Goal: Task Accomplishment & Management: Complete application form

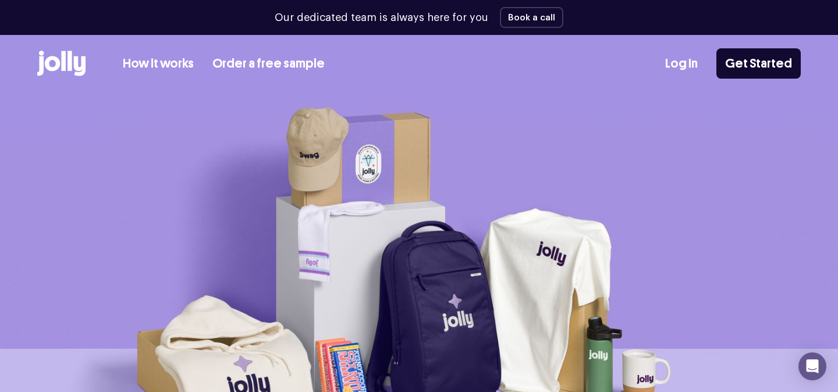
click at [689, 64] on link "Log In" at bounding box center [681, 63] width 33 height 19
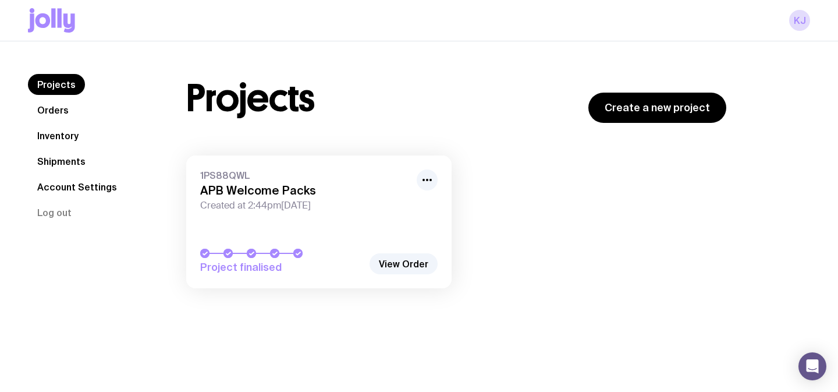
scroll to position [41, 0]
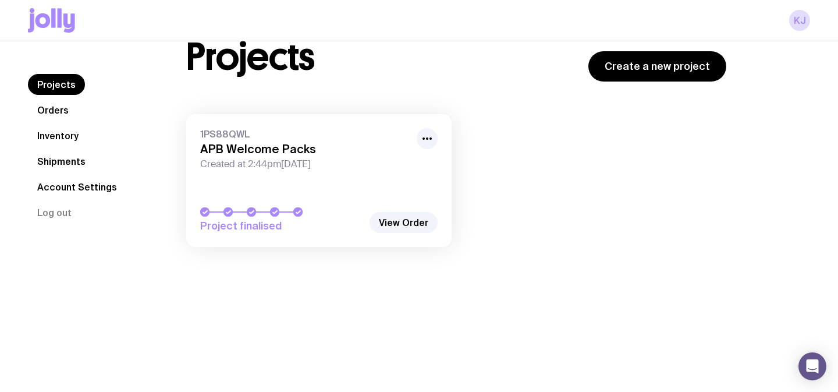
click at [68, 162] on link "Shipments" at bounding box center [61, 161] width 67 height 21
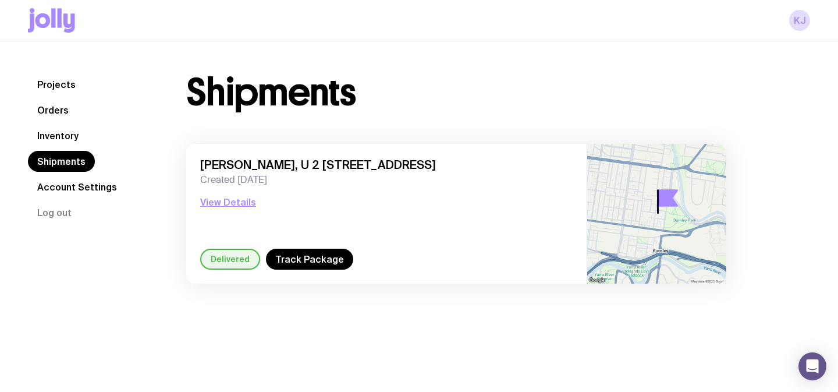
click at [58, 88] on link "Projects" at bounding box center [56, 84] width 57 height 21
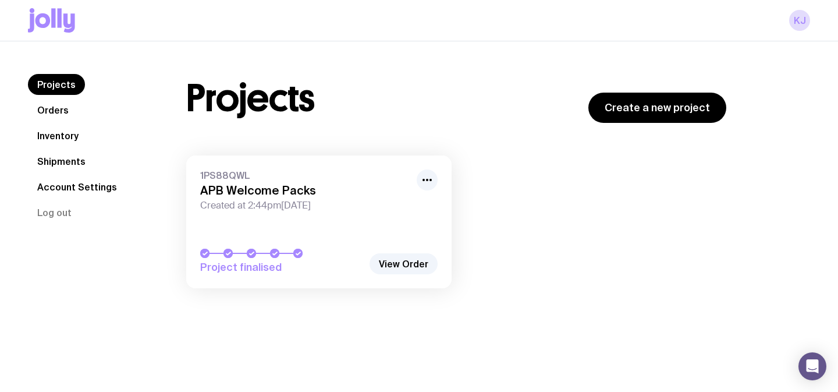
click at [265, 211] on span "Created at 2:44pm[DATE]" at bounding box center [305, 206] width 210 height 12
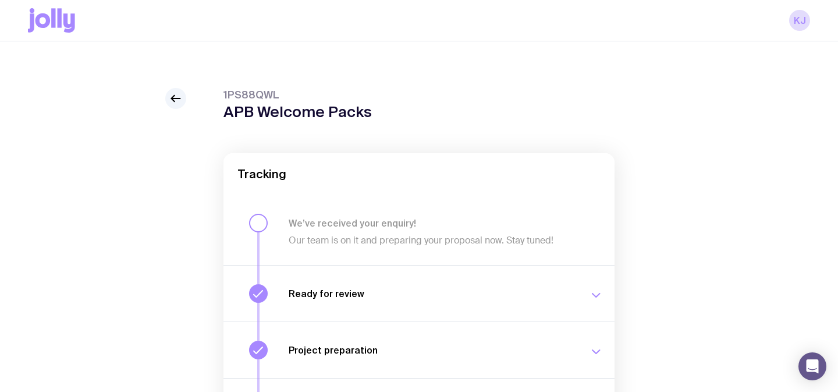
scroll to position [228, 0]
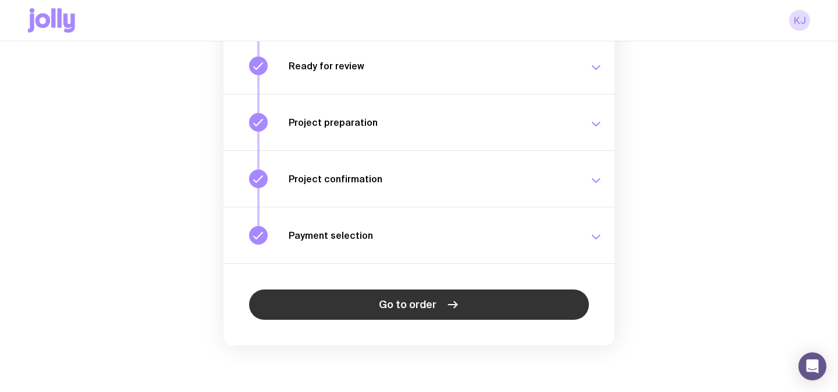
click at [328, 297] on link "Go to order" at bounding box center [419, 304] width 340 height 30
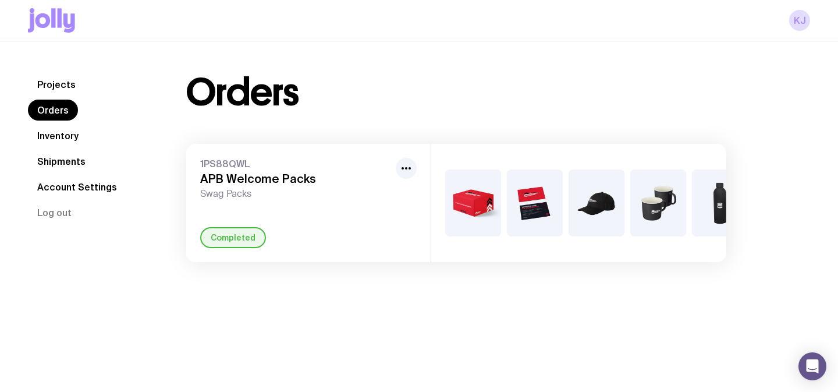
click at [75, 134] on link "Inventory" at bounding box center [58, 135] width 60 height 21
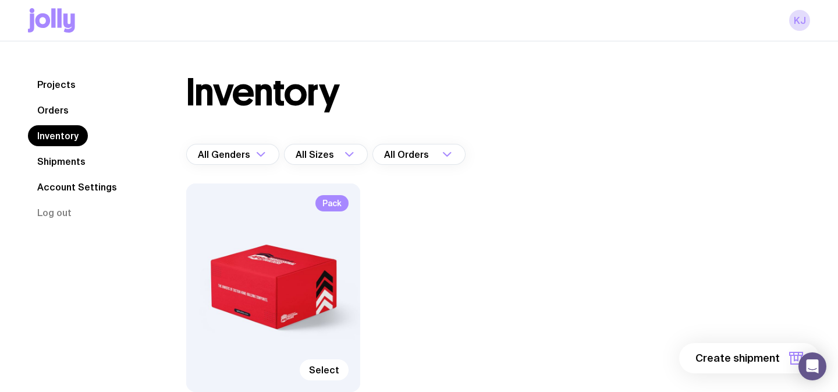
click at [59, 158] on link "Shipments" at bounding box center [61, 161] width 67 height 21
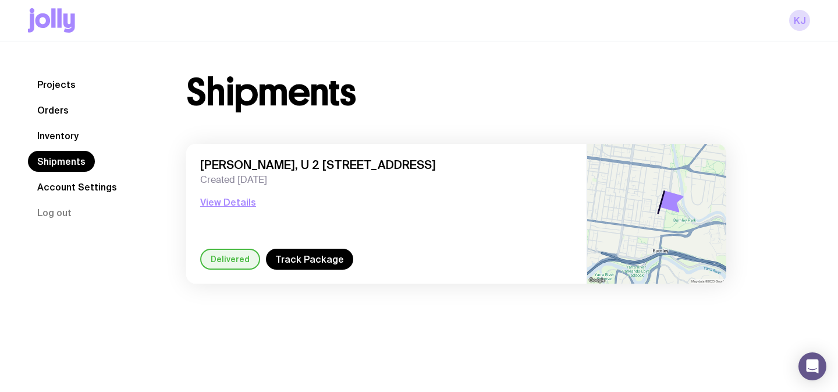
click at [59, 136] on link "Inventory" at bounding box center [58, 135] width 60 height 21
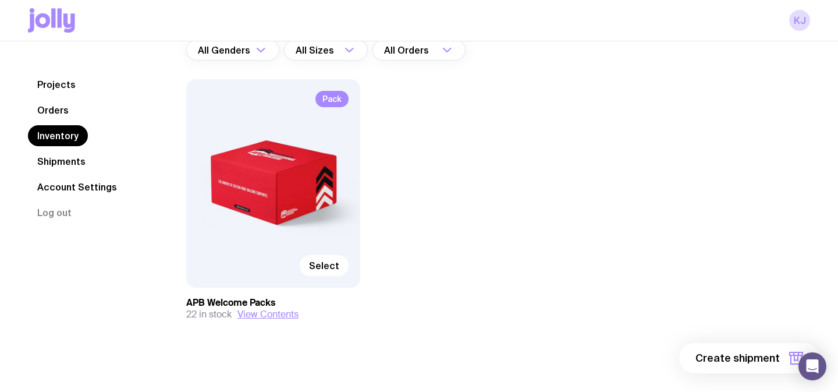
scroll to position [112, 0]
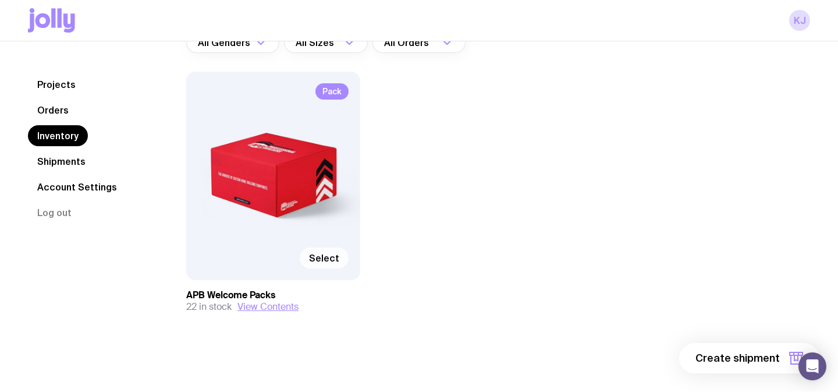
click at [327, 258] on span "Select" at bounding box center [324, 258] width 30 height 12
click at [0, 0] on input "Select" at bounding box center [0, 0] width 0 height 0
click at [774, 363] on span "1 item" at bounding box center [765, 358] width 29 height 14
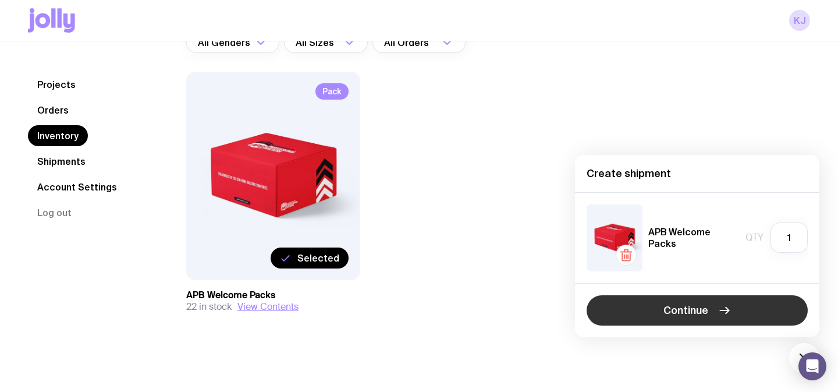
click at [695, 313] on span "Continue" at bounding box center [686, 310] width 45 height 14
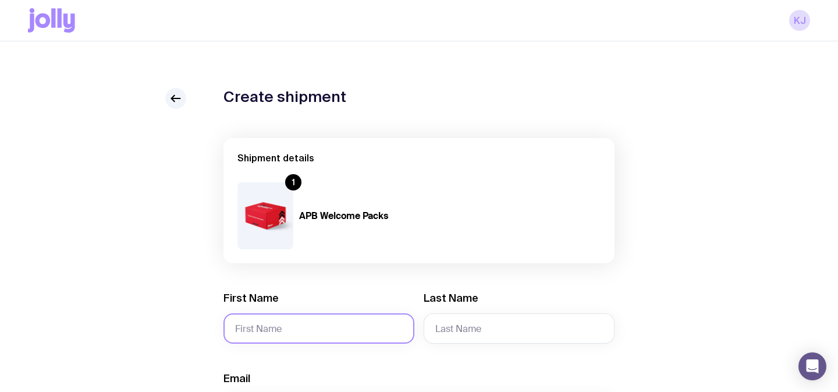
click at [290, 328] on input "First Name" at bounding box center [319, 328] width 191 height 30
type input "[PERSON_NAME]"
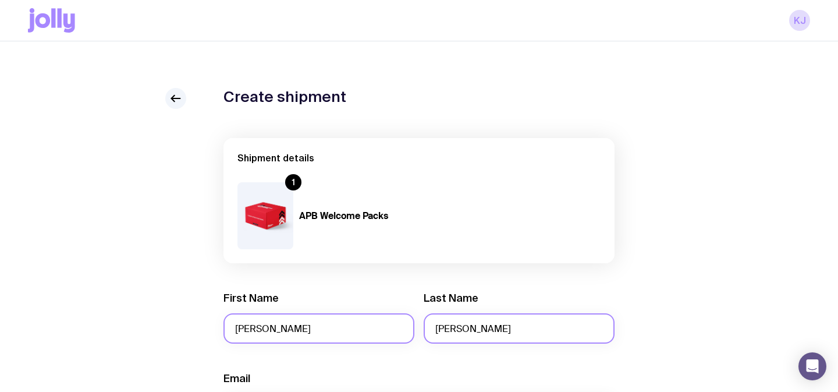
type input "[PERSON_NAME]"
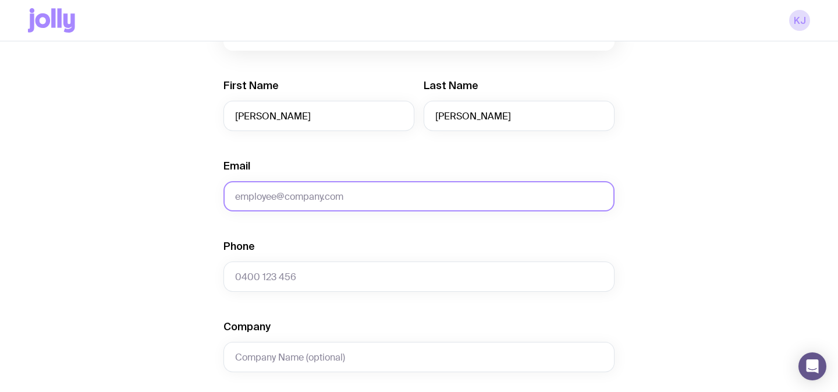
paste input "[EMAIL_ADDRESS][DOMAIN_NAME]"
type input "[EMAIL_ADDRESS][DOMAIN_NAME]"
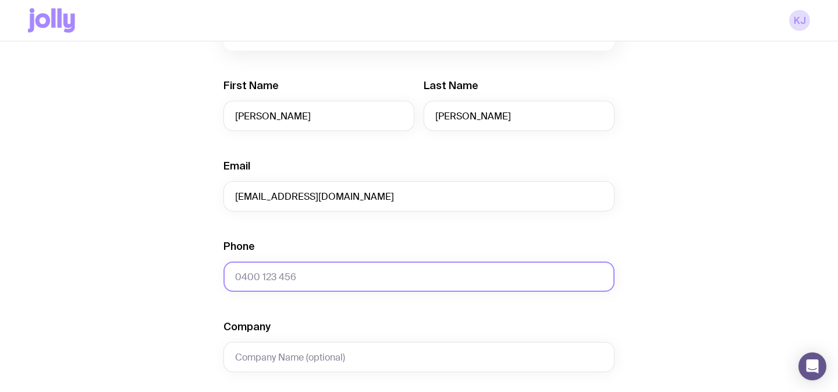
paste input "0405565970"
type input "0405565970"
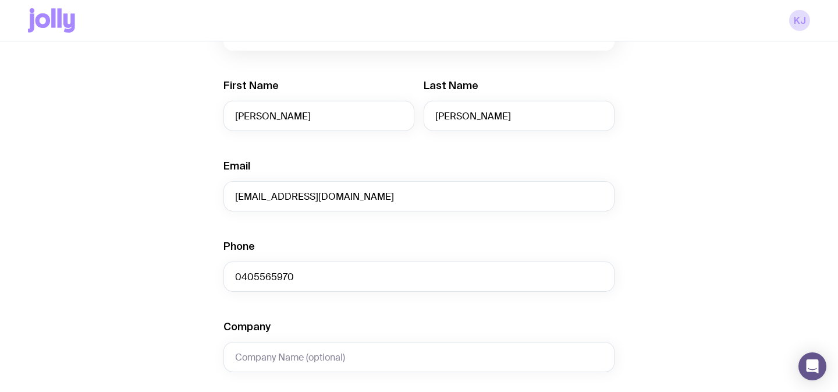
scroll to position [423, 0]
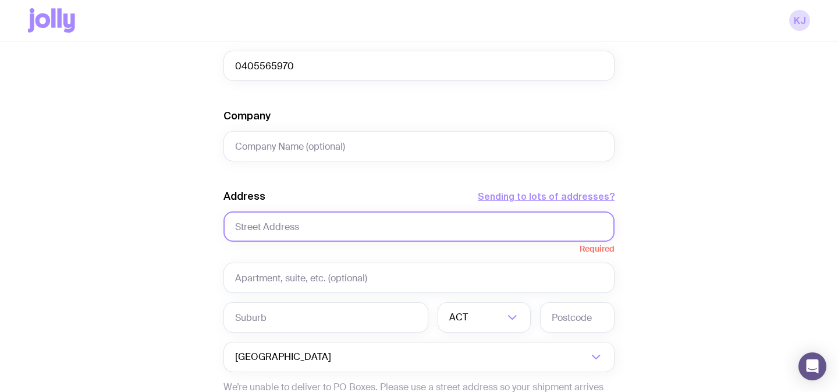
paste input "[STREET_ADDRESS]"
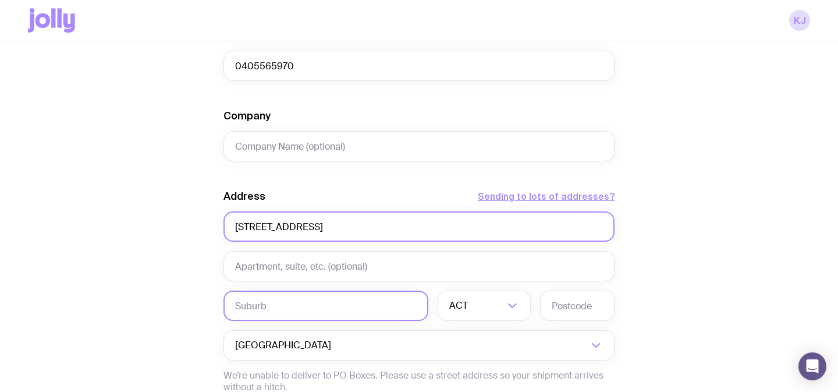
type input "[STREET_ADDRESS]"
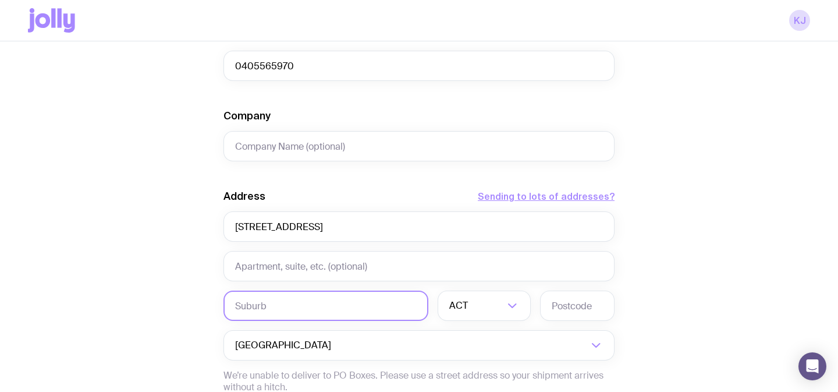
click at [294, 303] on input "text" at bounding box center [326, 305] width 205 height 30
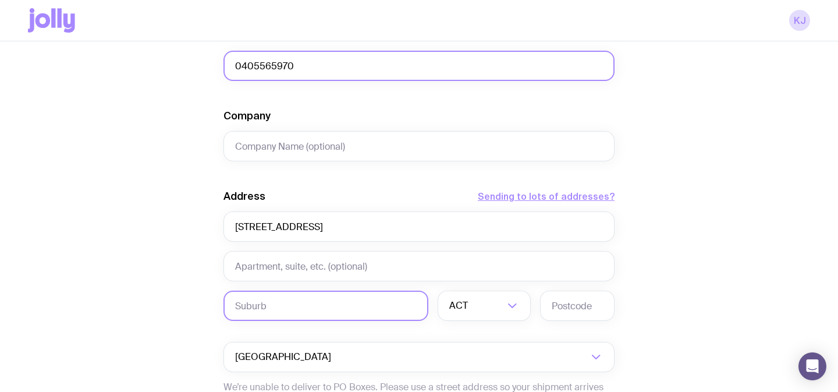
paste input "Mornington"
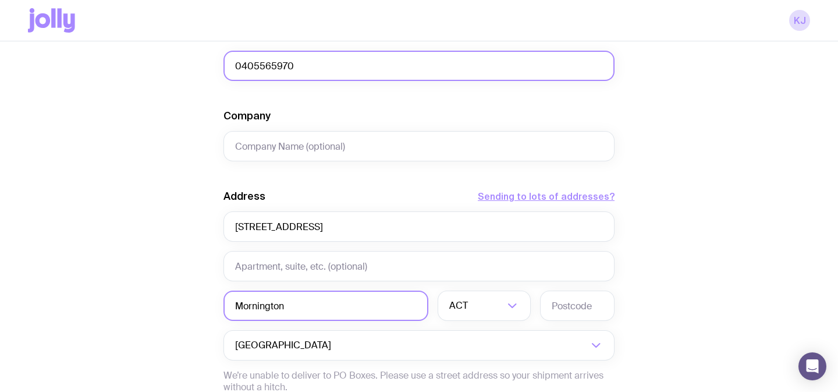
type input "Mornington"
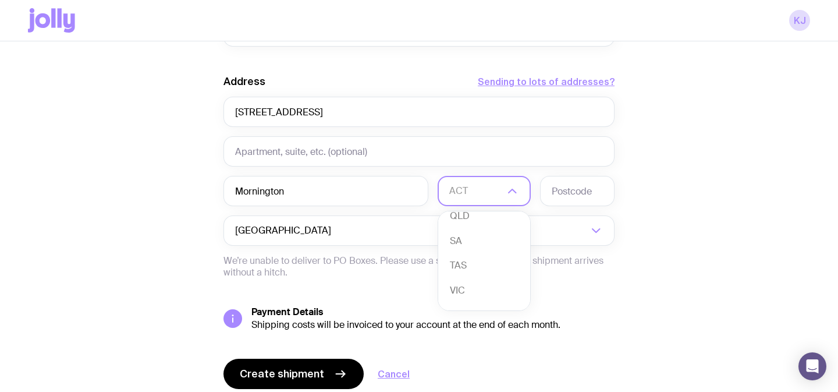
scroll to position [101, 0]
click at [467, 269] on li "VIC" at bounding box center [484, 275] width 92 height 25
click at [579, 196] on input "text" at bounding box center [577, 191] width 75 height 30
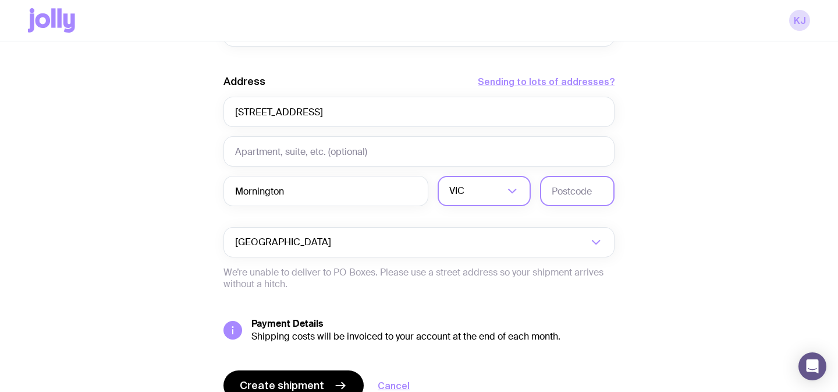
paste input "3931"
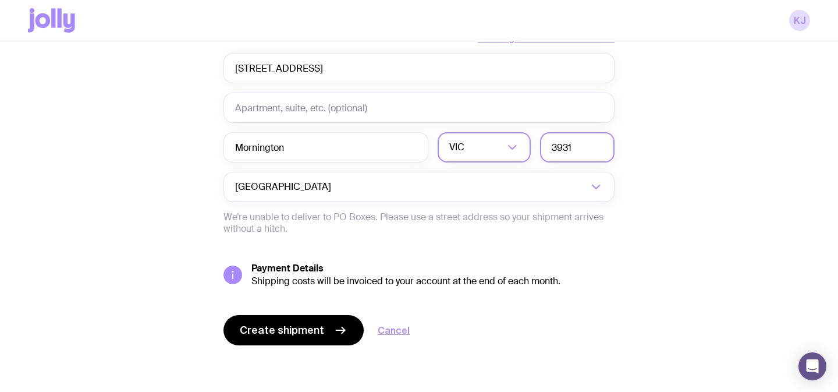
scroll to position [582, 0]
type input "3931"
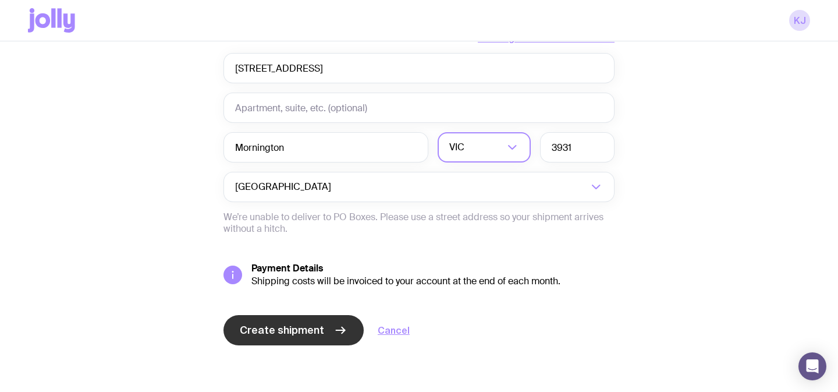
click at [295, 337] on button "Create shipment" at bounding box center [294, 330] width 140 height 30
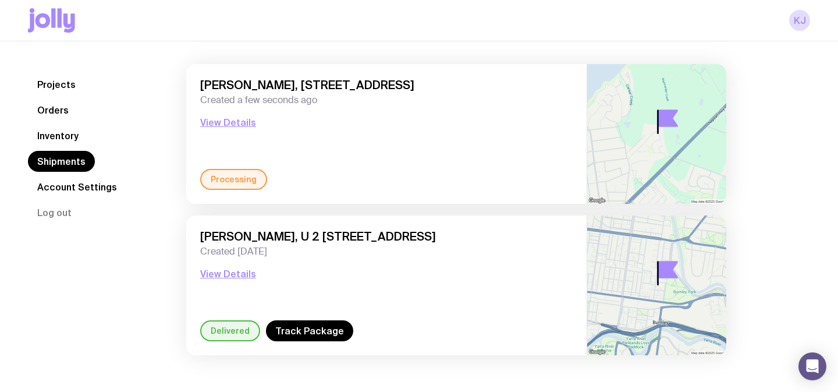
scroll to position [87, 0]
